Goal: Transaction & Acquisition: Purchase product/service

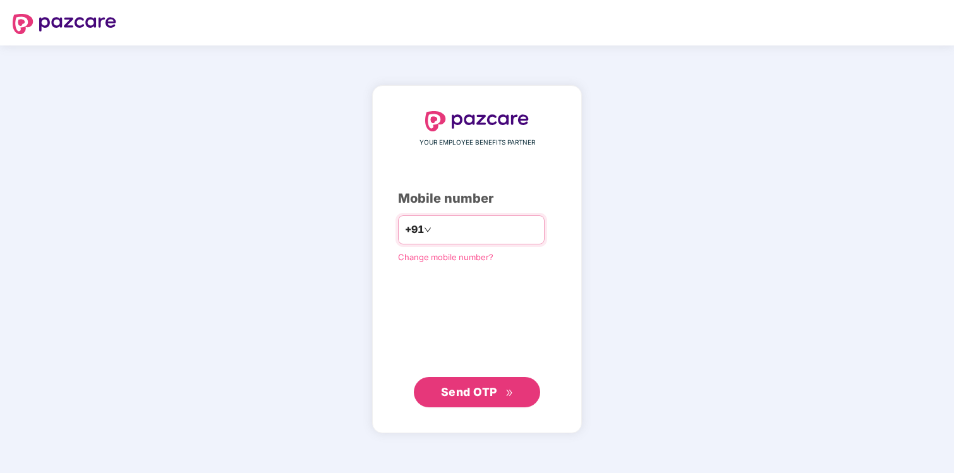
click at [466, 229] on input "number" at bounding box center [486, 230] width 104 height 20
type input "*"
type input "**********"
click at [485, 391] on span "Send OTP" at bounding box center [469, 391] width 56 height 13
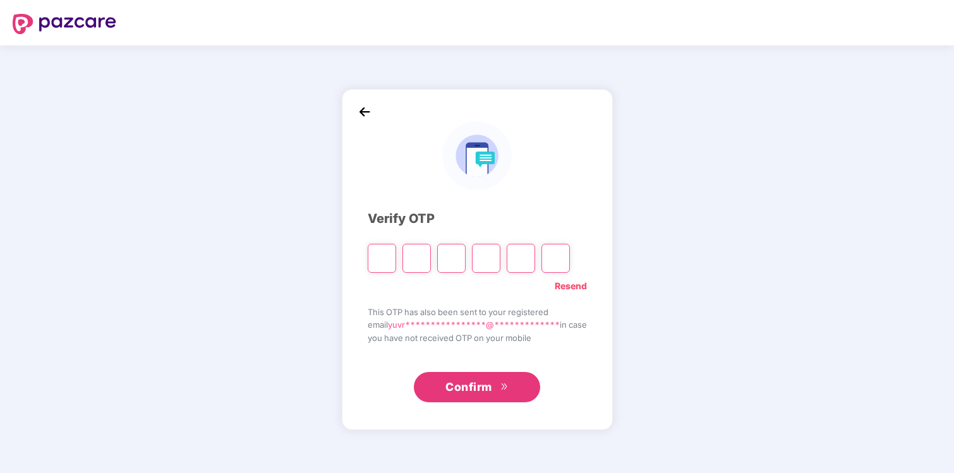
type input "*"
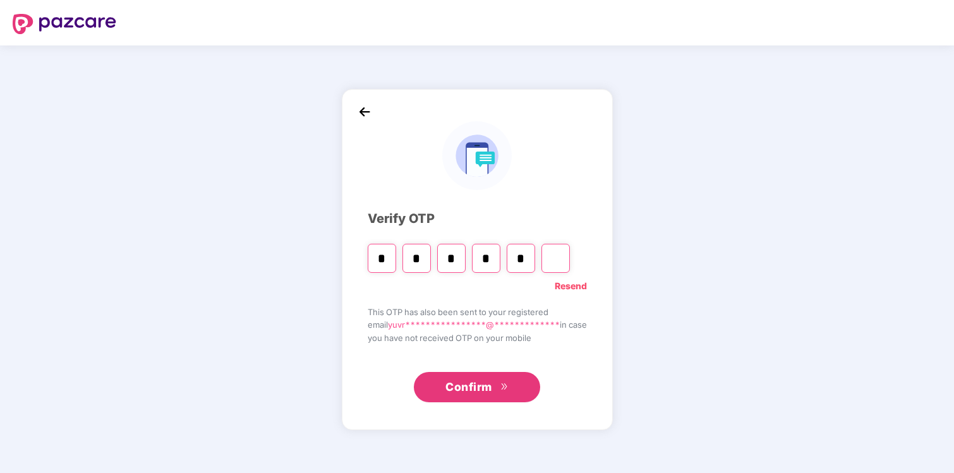
type input "*"
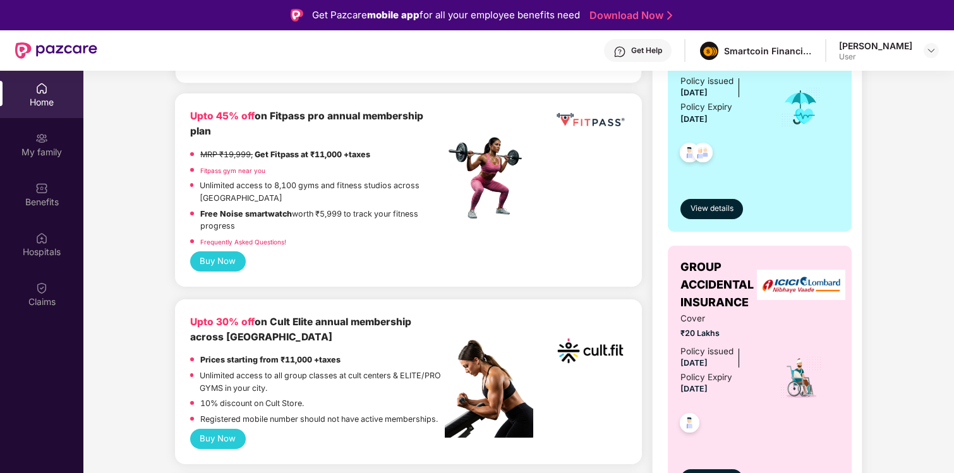
scroll to position [311, 0]
click at [221, 428] on button "Buy Now" at bounding box center [218, 438] width 56 height 20
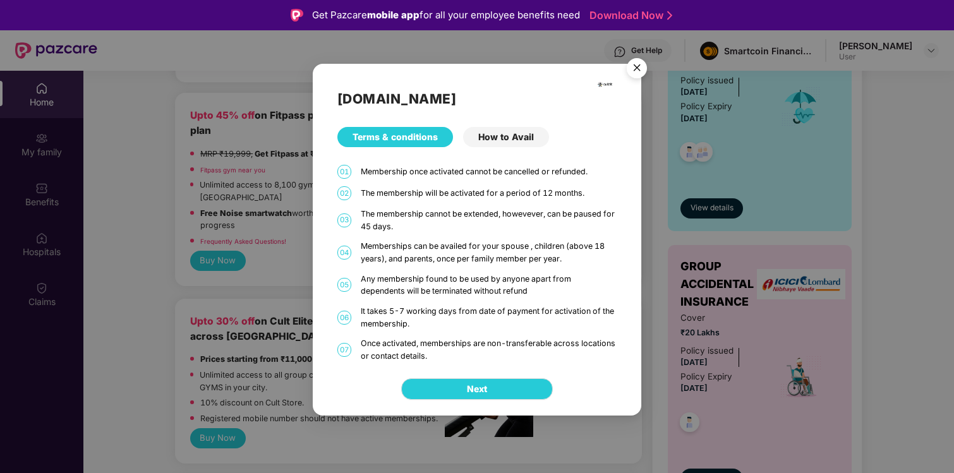
click at [634, 68] on img "Close" at bounding box center [636, 69] width 35 height 35
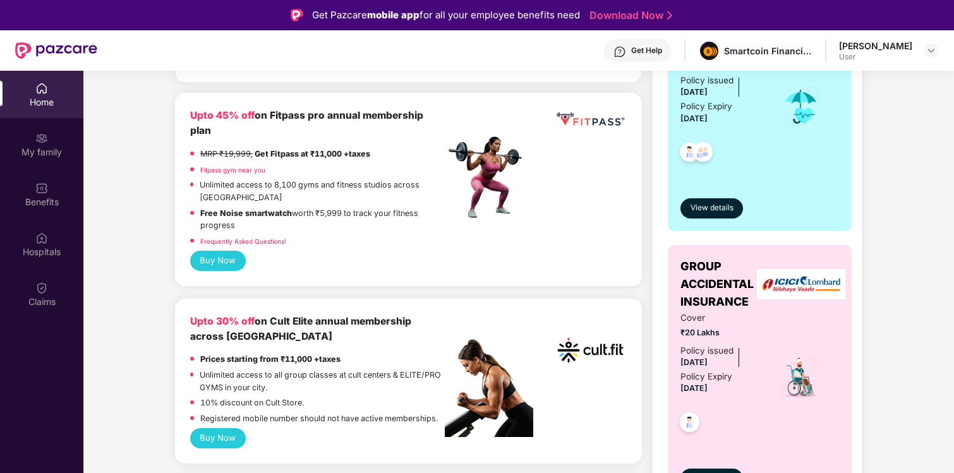
scroll to position [339, 0]
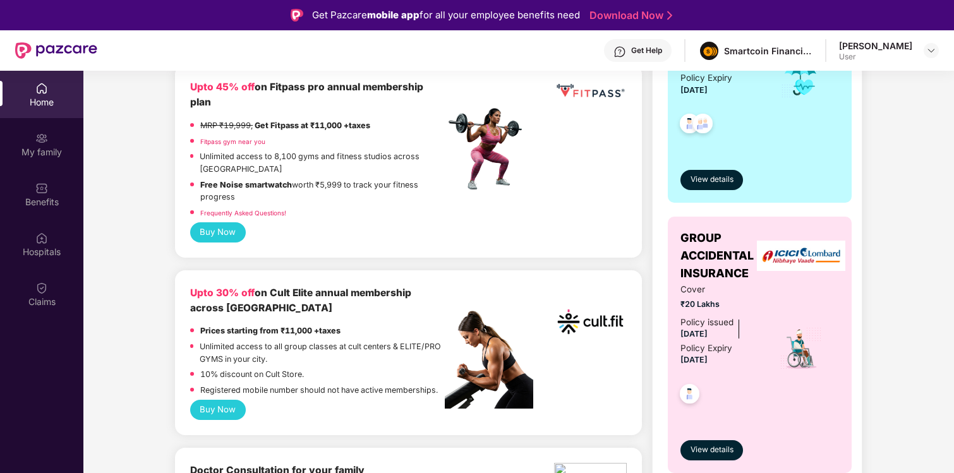
click at [210, 400] on button "Buy Now" at bounding box center [218, 410] width 56 height 20
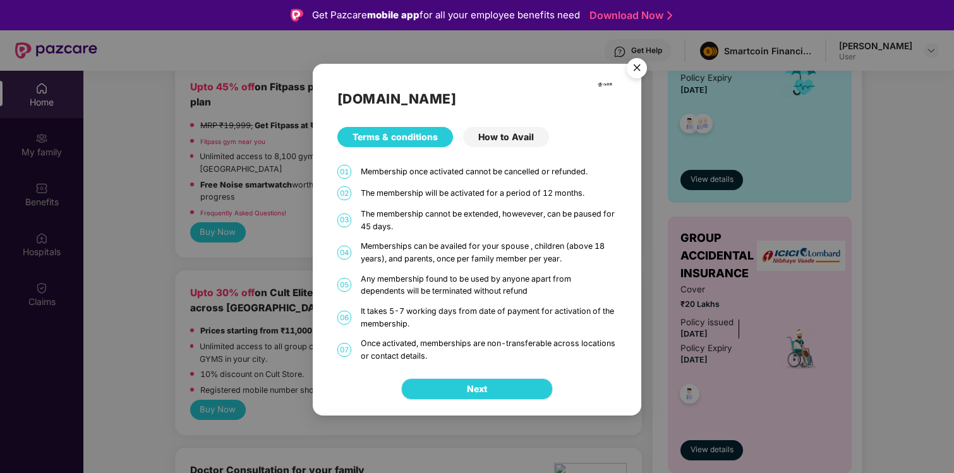
click at [476, 391] on span "Next" at bounding box center [477, 389] width 20 height 14
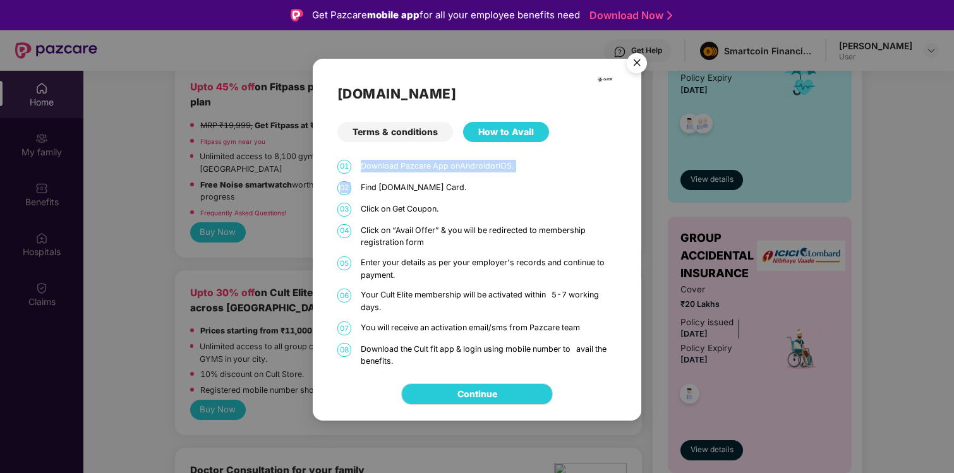
drag, startPoint x: 360, startPoint y: 166, endPoint x: 509, endPoint y: 176, distance: 149.5
click at [509, 176] on div "01 Download Pazcare App on Android or iOS . 02 Find [DOMAIN_NAME] Card. 03 Clic…" at bounding box center [477, 264] width 280 height 209
click at [442, 209] on p "Click on Get Coupon." at bounding box center [489, 209] width 257 height 13
click at [640, 61] on img "Close" at bounding box center [636, 64] width 35 height 35
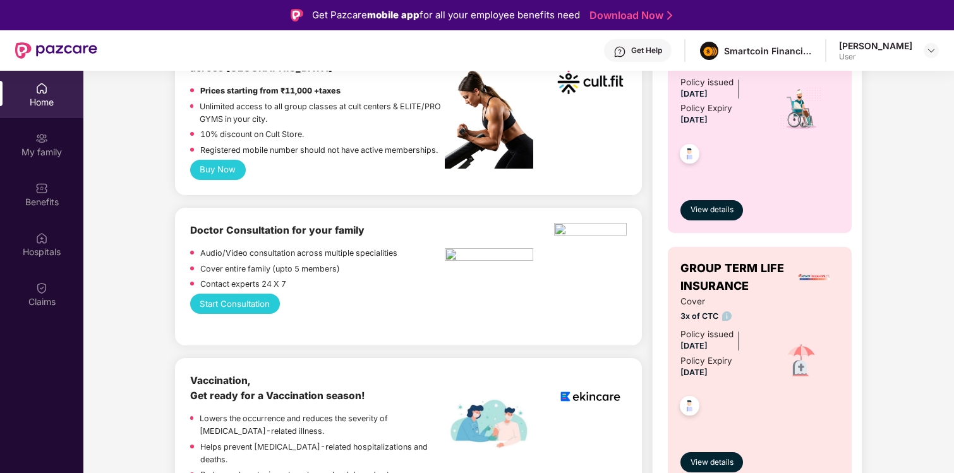
scroll to position [614, 0]
